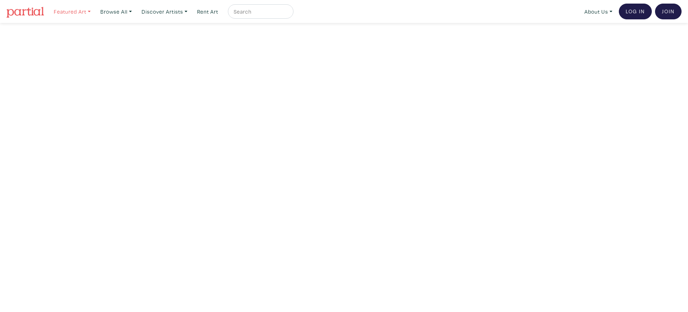
click at [85, 12] on link "Featured Art" at bounding box center [72, 11] width 43 height 15
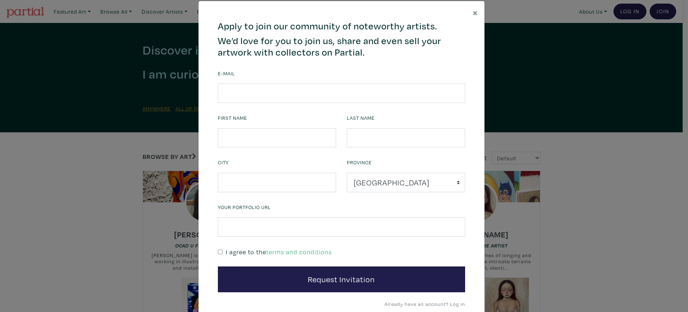
scroll to position [38, 0]
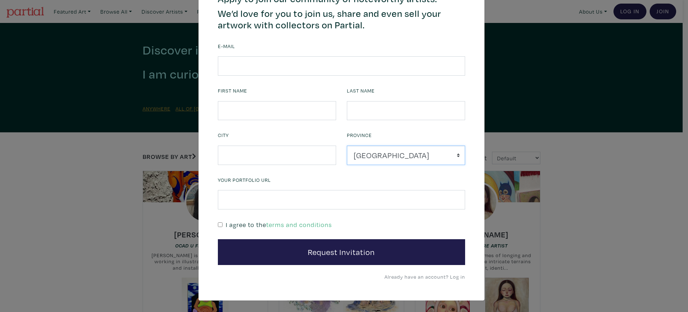
click at [401, 156] on select "Alberta British Columbia Manitoba New Brunswick Newfoundland and Labrador Nova …" at bounding box center [406, 154] width 118 height 19
